Goal: Go to known website: Access a specific website the user already knows

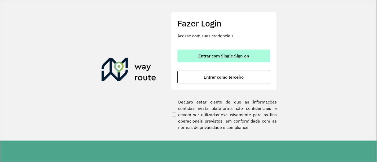
click at [245, 57] on span "Entrar com Single Sign-on" at bounding box center [223, 56] width 51 height 4
